Goal: Task Accomplishment & Management: Use online tool/utility

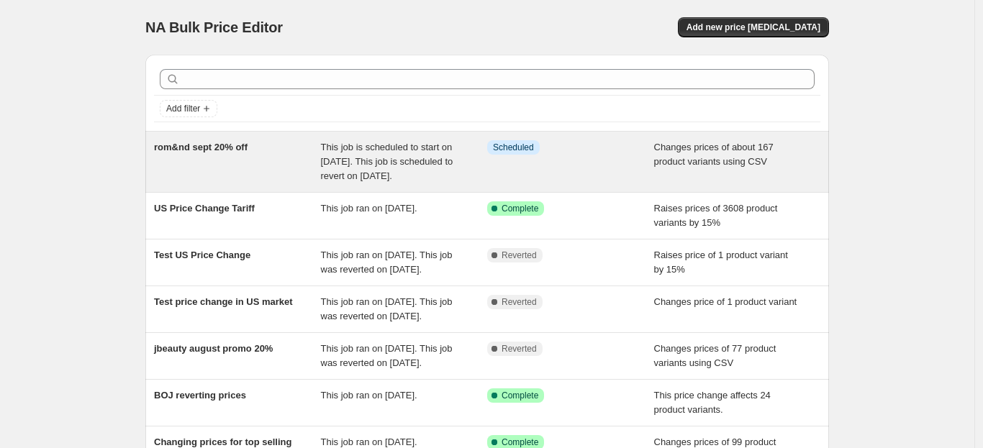
click at [230, 146] on span "rom&nd sept 20% off" at bounding box center [201, 147] width 94 height 11
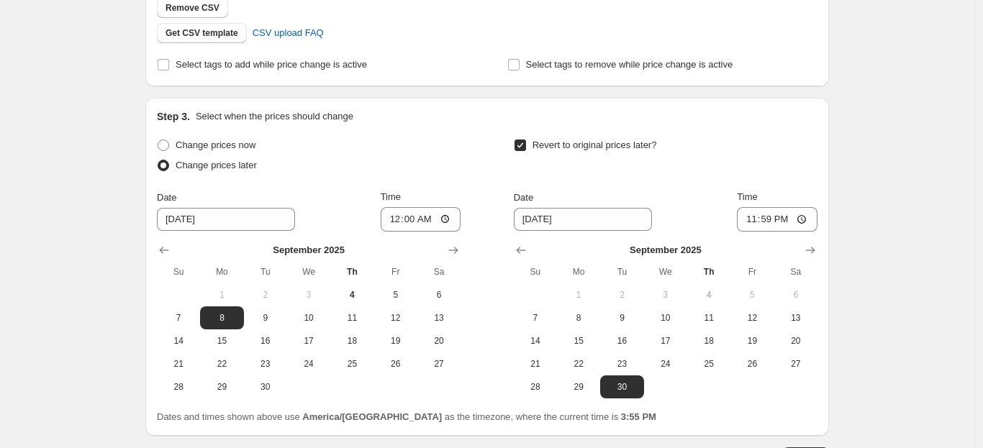
scroll to position [232, 0]
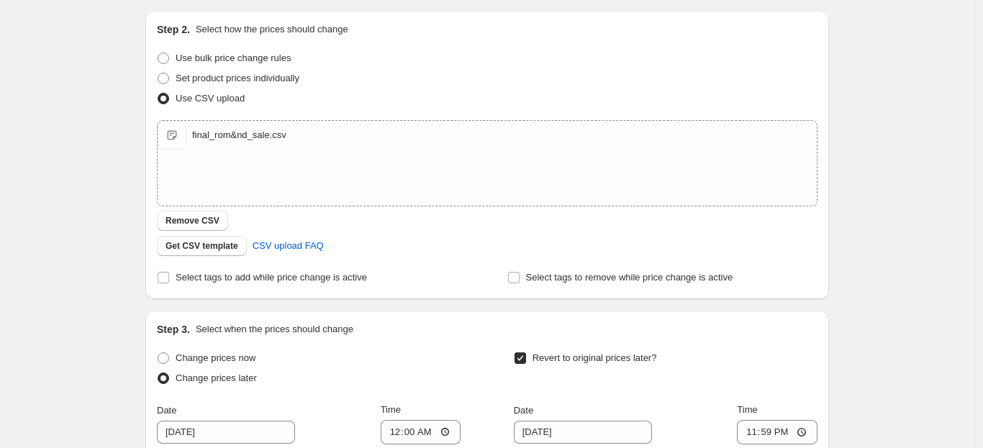
click at [83, 133] on div "rom&nd sept 20% off. This page is ready rom&nd sept 20% off Info Scheduled Copy…" at bounding box center [487, 268] width 975 height 1001
click at [58, 140] on div "rom&nd sept 20% off. This page is ready rom&nd sept 20% off Info Scheduled Copy…" at bounding box center [487, 268] width 975 height 1001
click at [68, 141] on div "rom&nd sept 20% off. This page is ready rom&nd sept 20% off Info Scheduled Copy…" at bounding box center [487, 268] width 975 height 1001
